Goal: Task Accomplishment & Management: Manage account settings

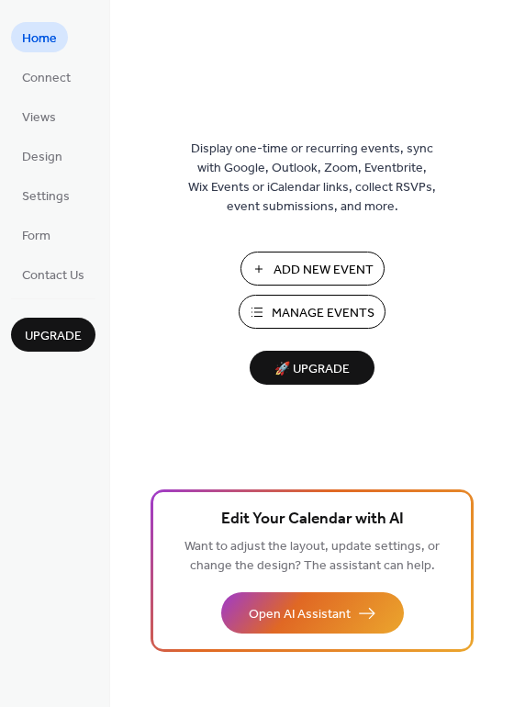
click at [294, 308] on span "Manage Events" at bounding box center [323, 313] width 103 height 19
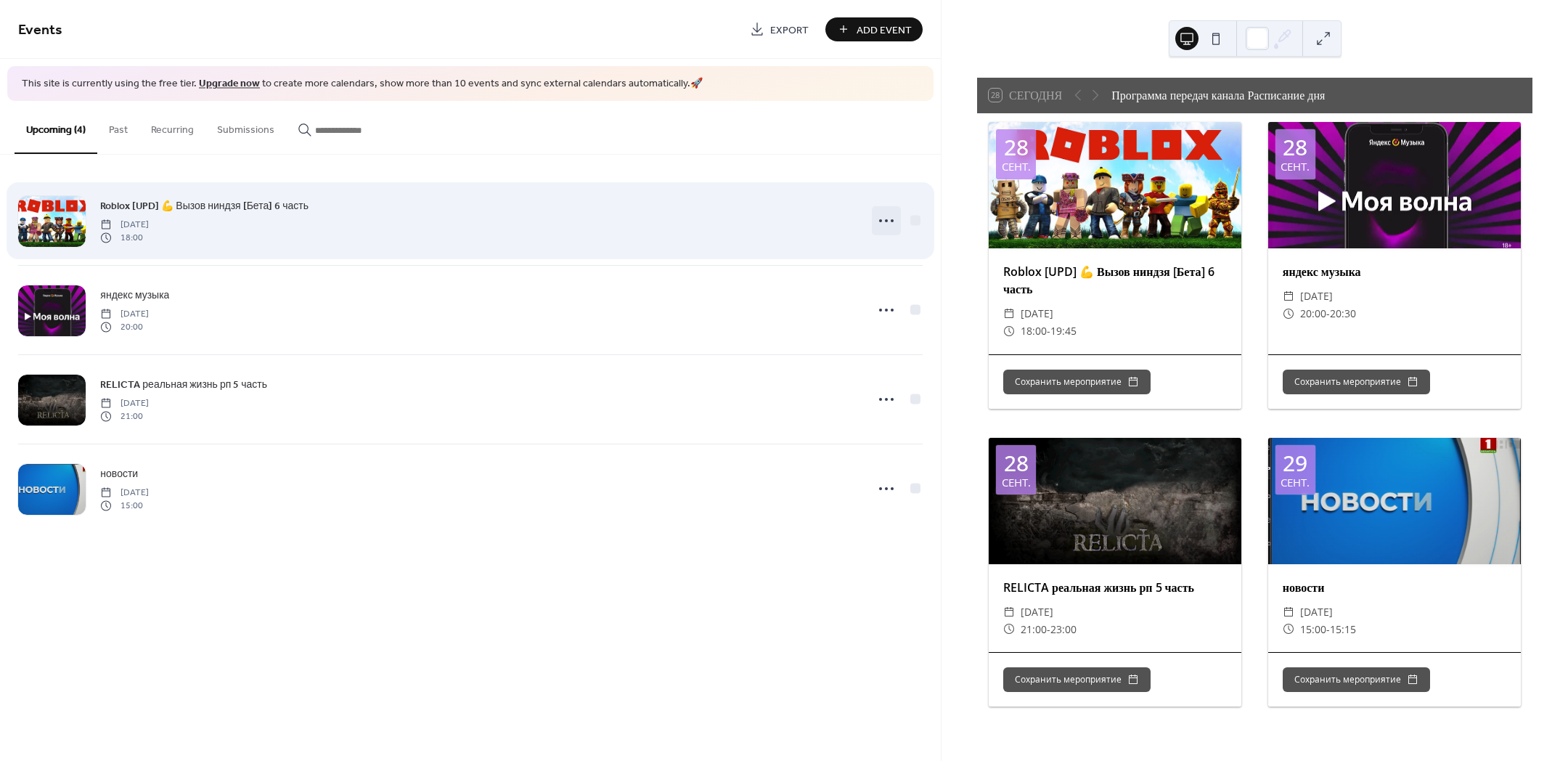
click at [886, 214] on icon at bounding box center [886, 220] width 23 height 23
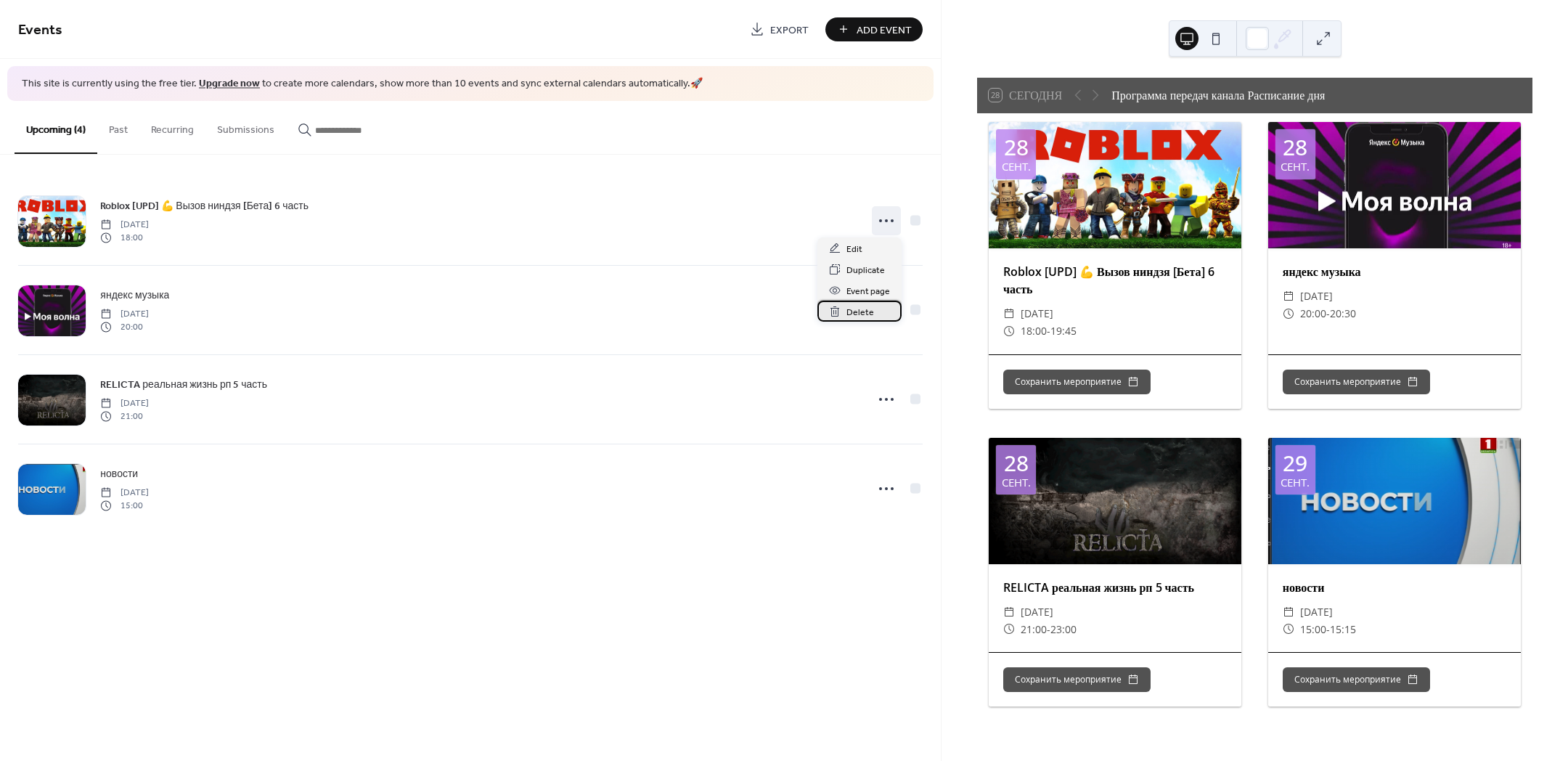
click at [879, 310] on div "Delete" at bounding box center [859, 311] width 85 height 21
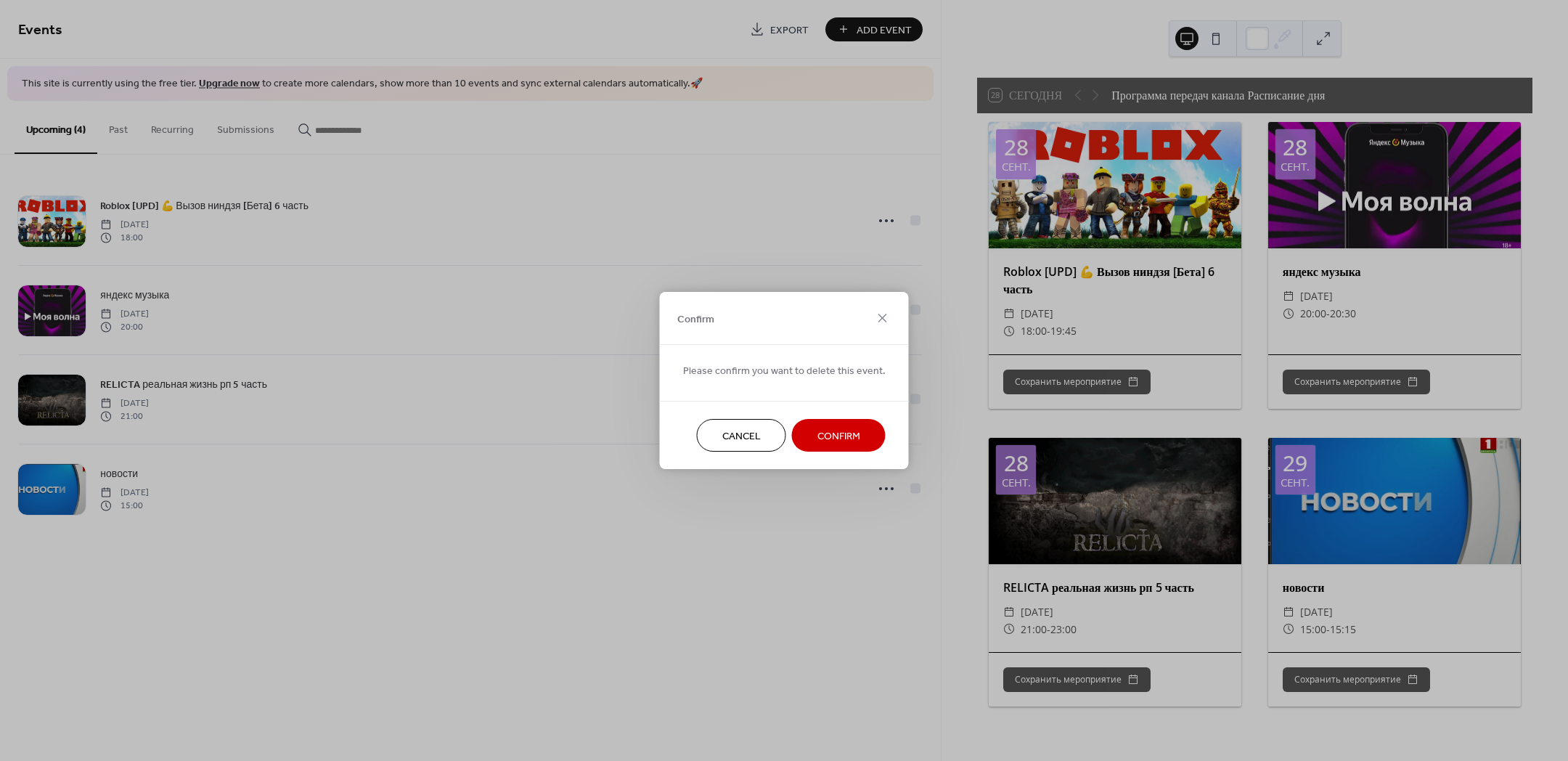
click at [820, 420] on button "Confirm" at bounding box center [839, 435] width 93 height 32
